Goal: Task Accomplishment & Management: Manage account settings

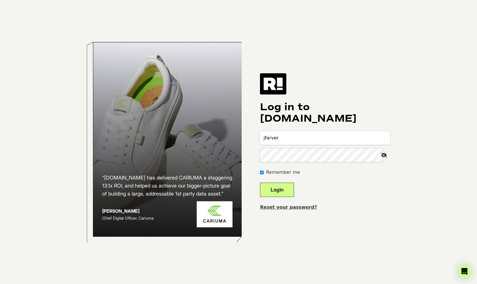
type input "[EMAIL_ADDRESS][DOMAIN_NAME]"
click at [260, 183] on button "Login" at bounding box center [277, 190] width 34 height 14
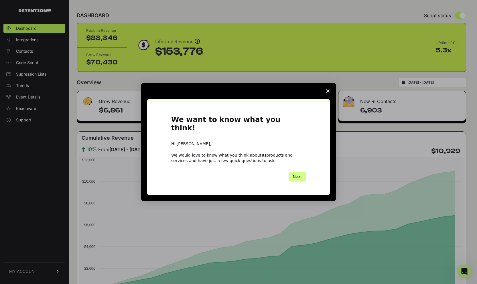
click at [328, 93] on polygon "Close survey" at bounding box center [327, 90] width 3 height 3
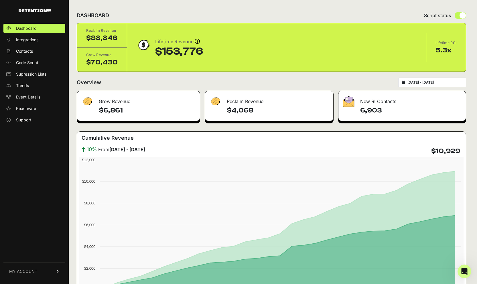
click at [48, 270] on link "MY ACCOUNT" at bounding box center [34, 270] width 62 height 17
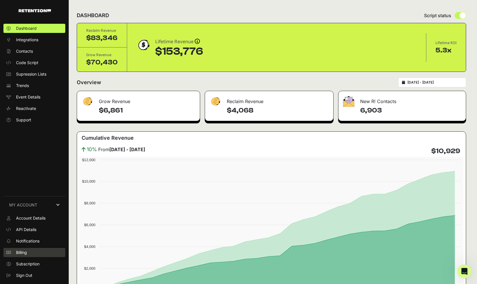
click at [25, 254] on span "Billing" at bounding box center [21, 253] width 11 height 6
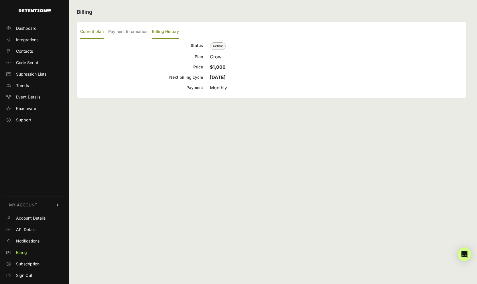
click at [158, 30] on label "Billing History" at bounding box center [165, 31] width 27 height 13
click at [0, 0] on input "Billing History" at bounding box center [0, 0] width 0 height 0
